Goal: Information Seeking & Learning: Learn about a topic

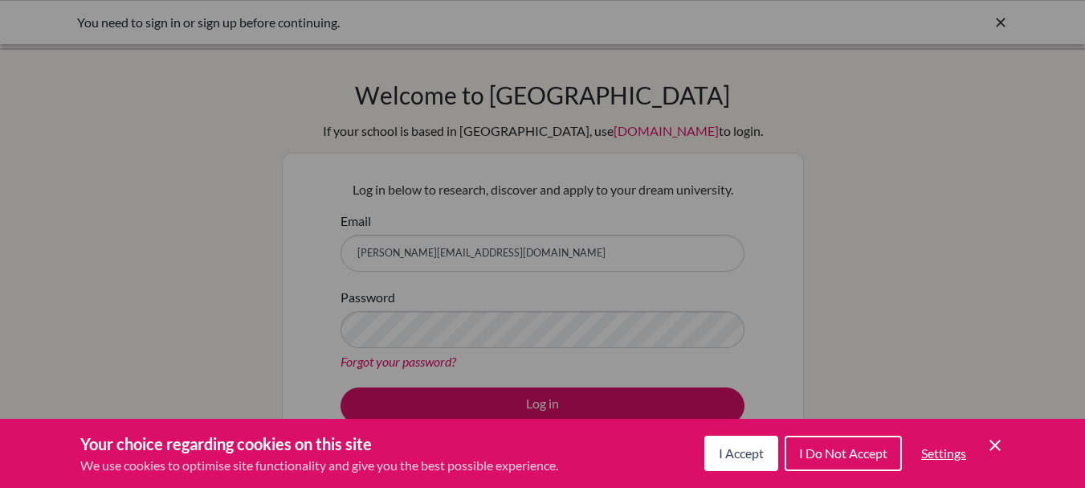
click at [737, 448] on span "I Accept" at bounding box center [741, 452] width 45 height 15
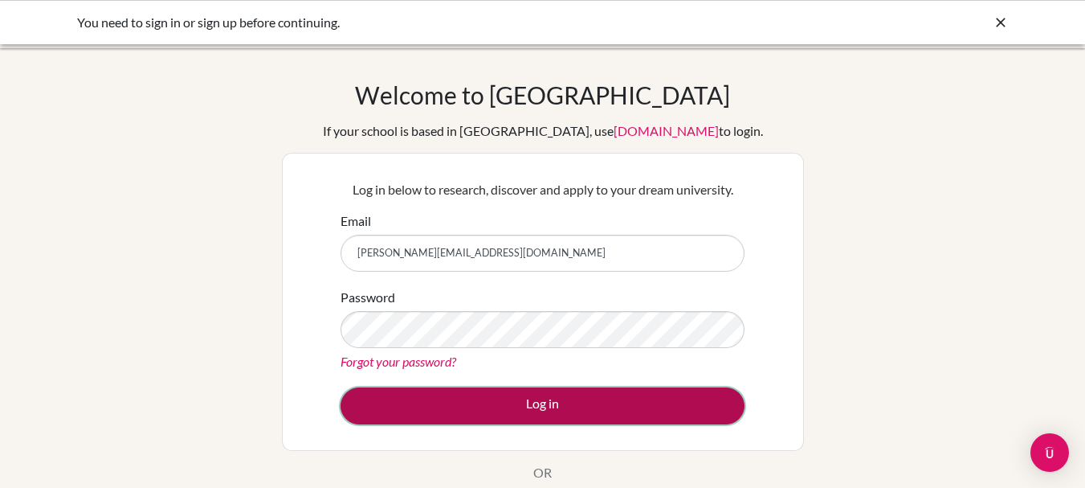
click at [633, 410] on button "Log in" at bounding box center [543, 405] width 404 height 37
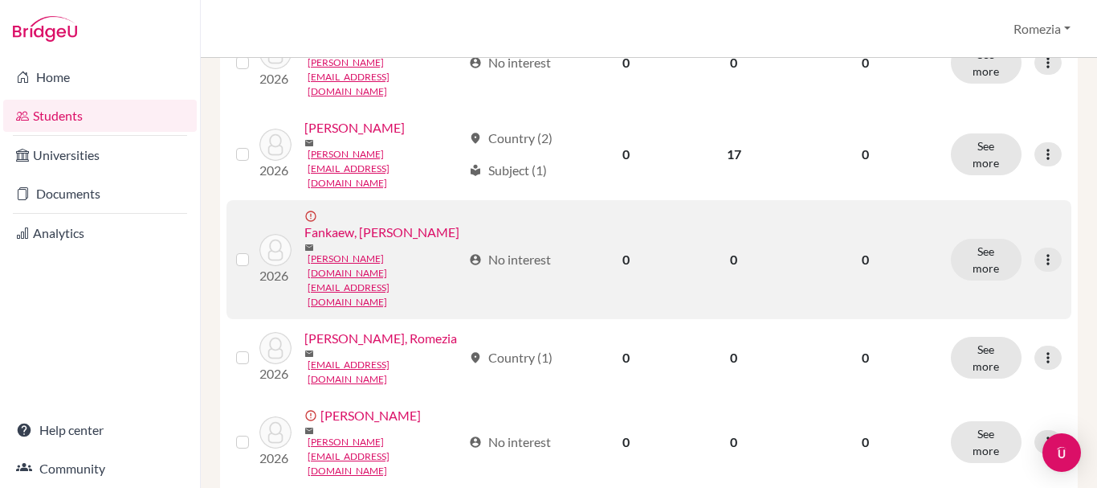
scroll to position [402, 0]
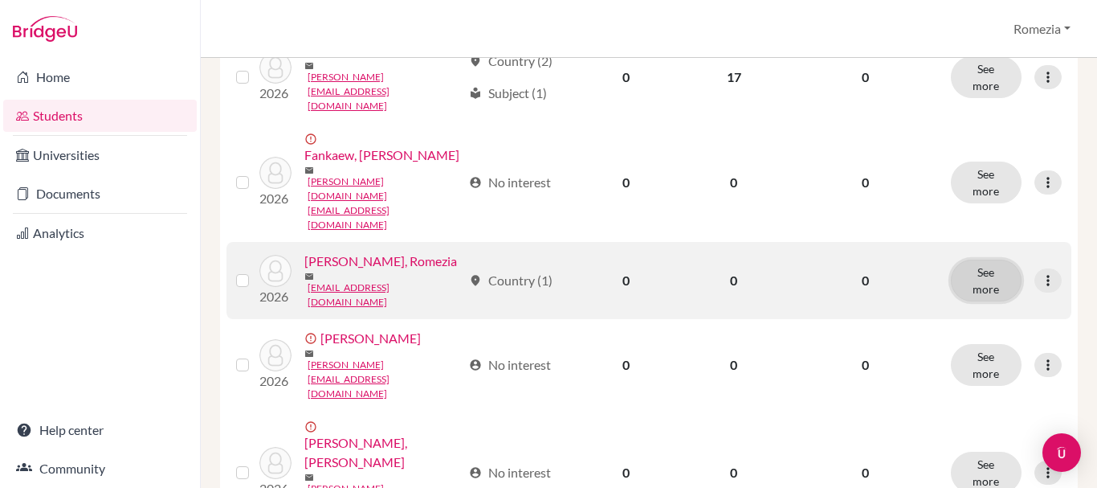
click at [980, 259] on button "See more" at bounding box center [986, 280] width 71 height 42
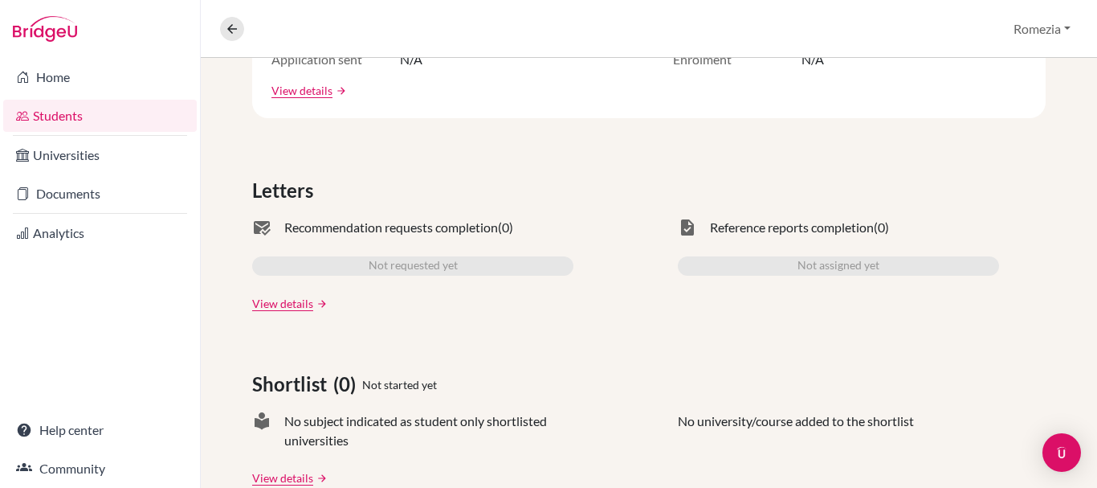
scroll to position [321, 0]
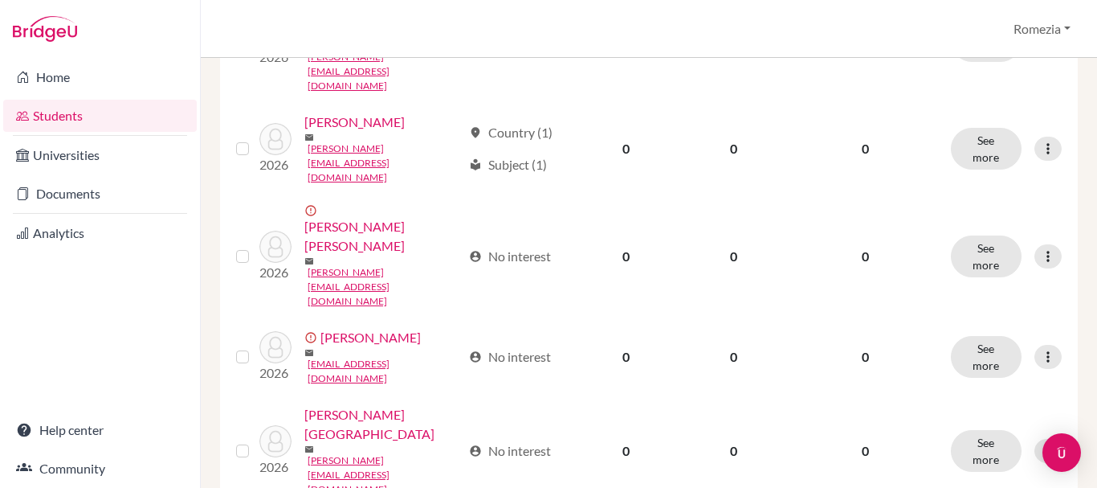
scroll to position [808, 0]
